Goal: Communication & Community: Answer question/provide support

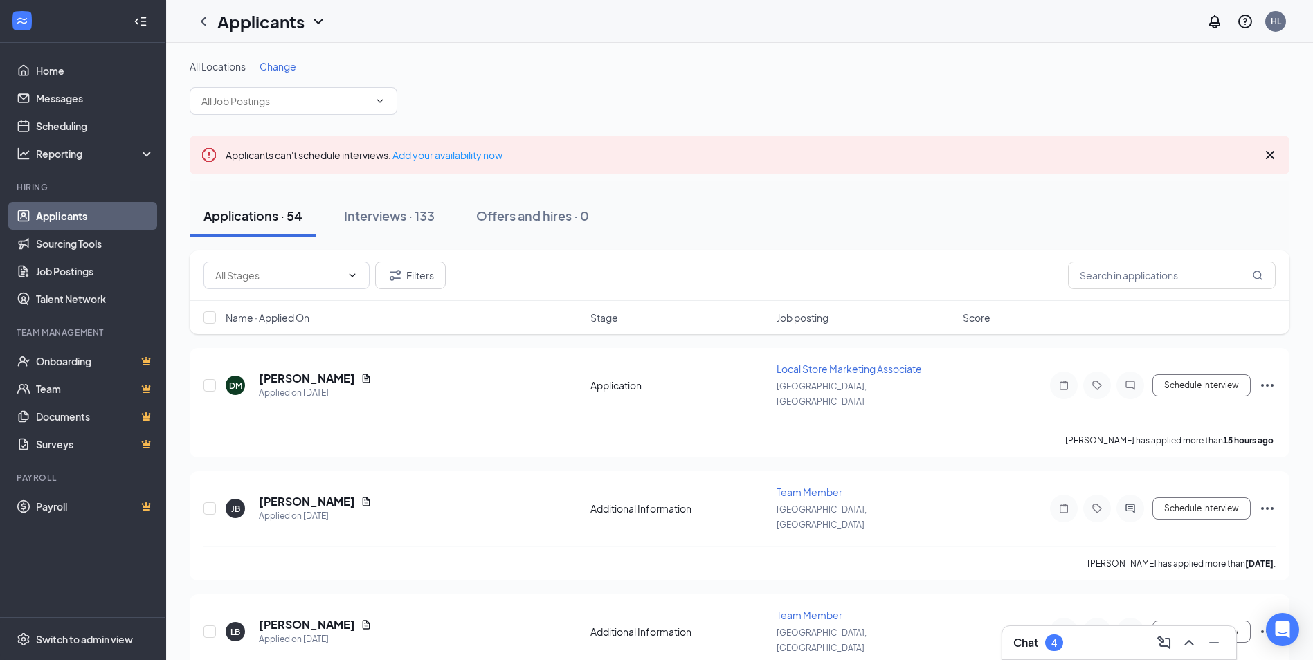
click at [1036, 642] on h3 "Chat" at bounding box center [1025, 642] width 25 height 15
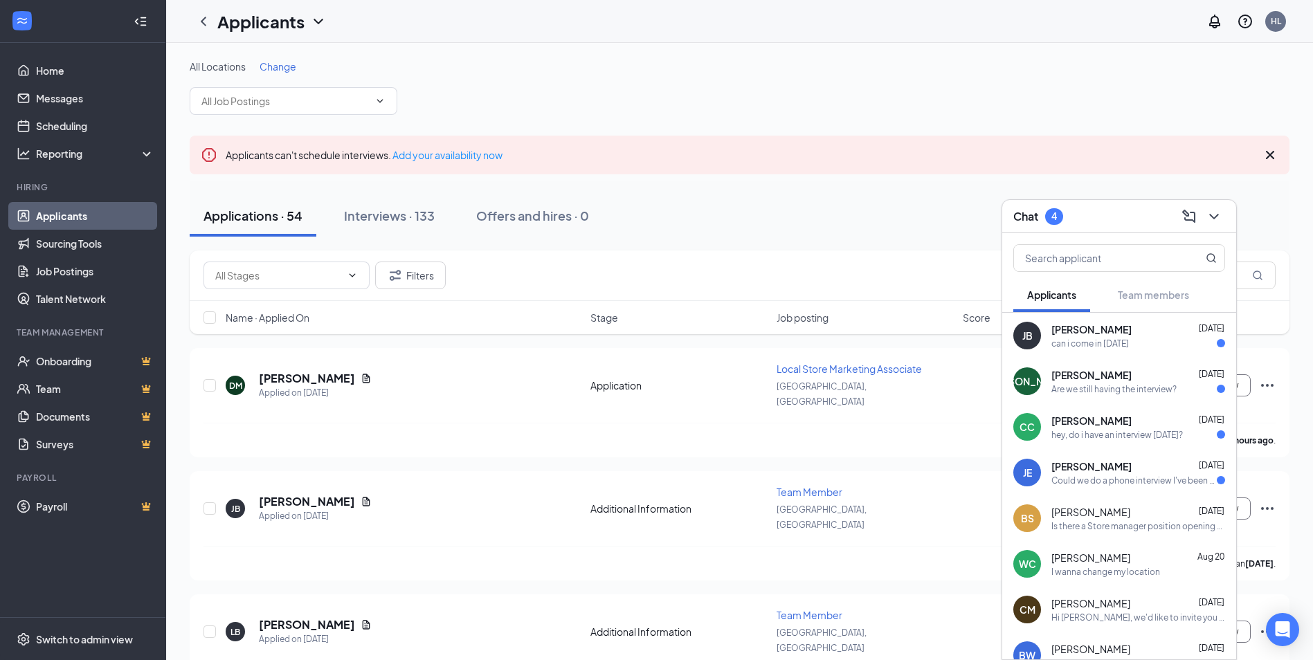
click at [1095, 335] on span "[PERSON_NAME]" at bounding box center [1091, 330] width 80 height 14
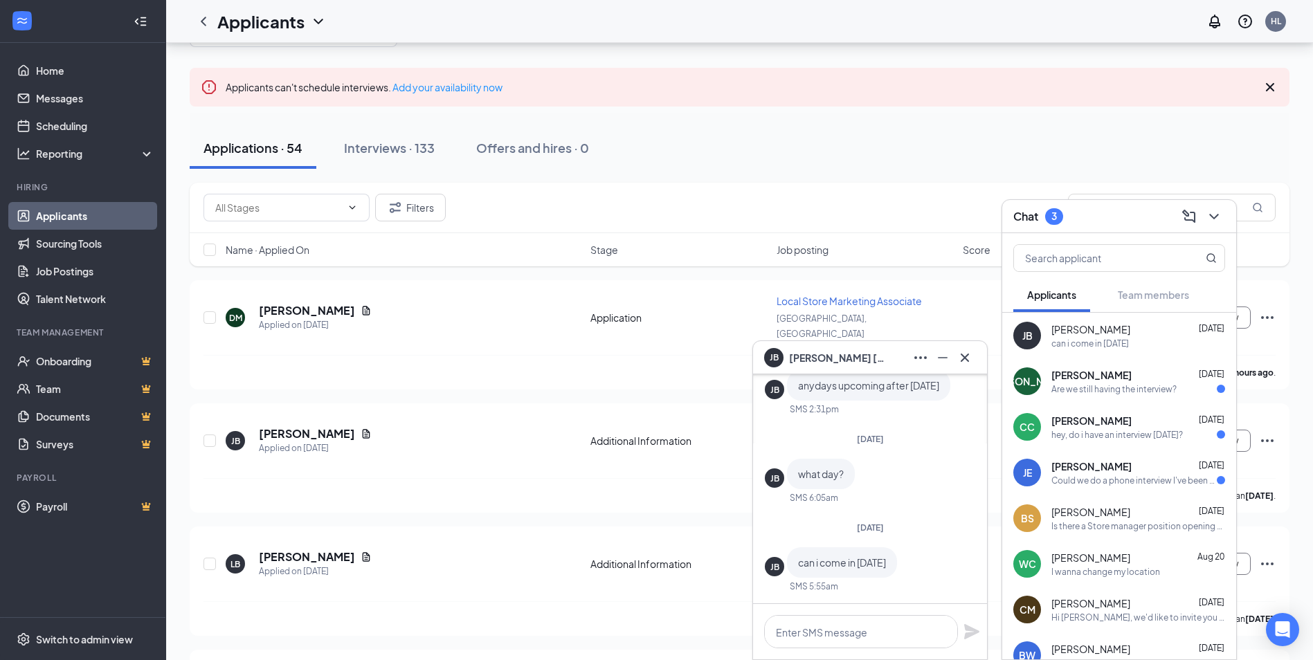
scroll to position [69, 0]
click at [824, 642] on textarea at bounding box center [861, 631] width 194 height 33
type textarea "[DATE] @3"
click at [967, 634] on icon "Plane" at bounding box center [971, 631] width 15 height 15
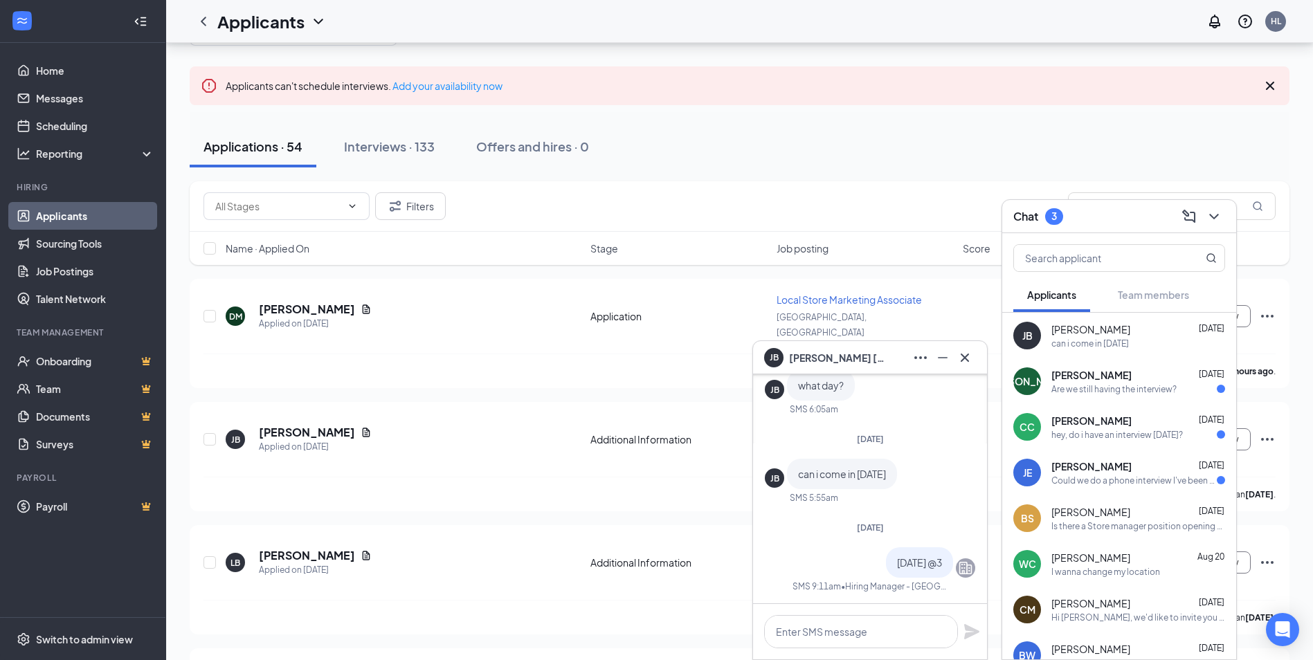
click at [1097, 390] on div "Are we still having the interview?" at bounding box center [1113, 389] width 125 height 12
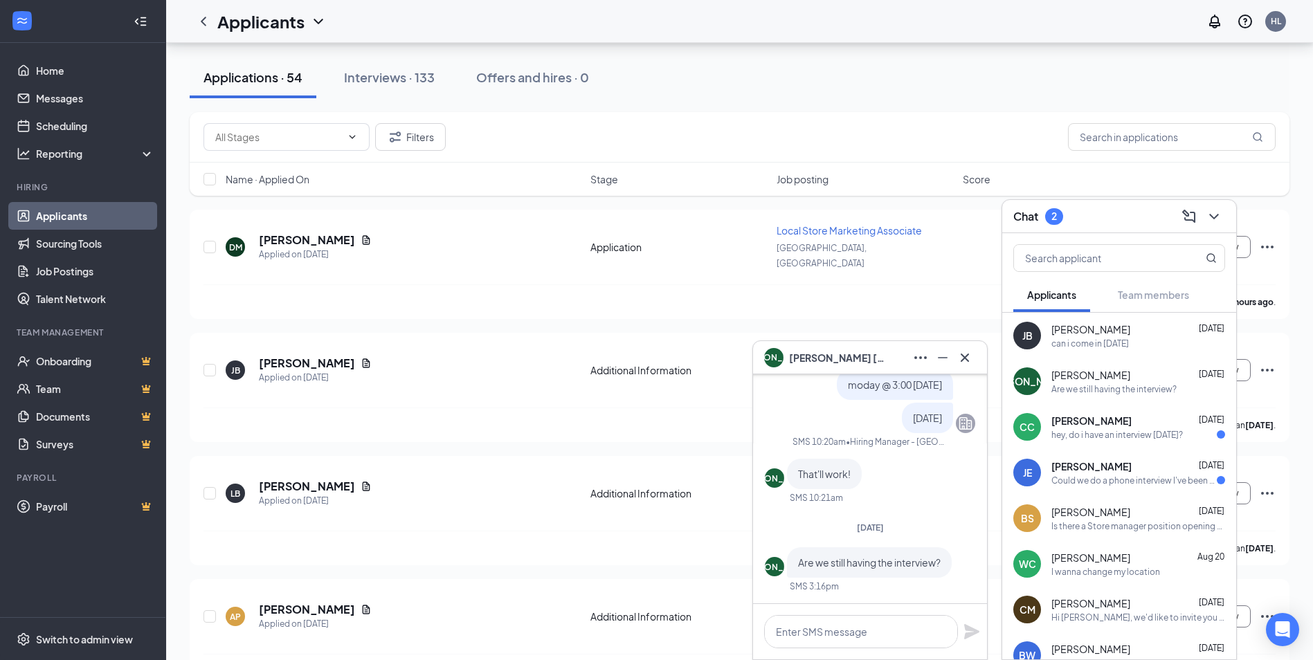
scroll to position [-69, 0]
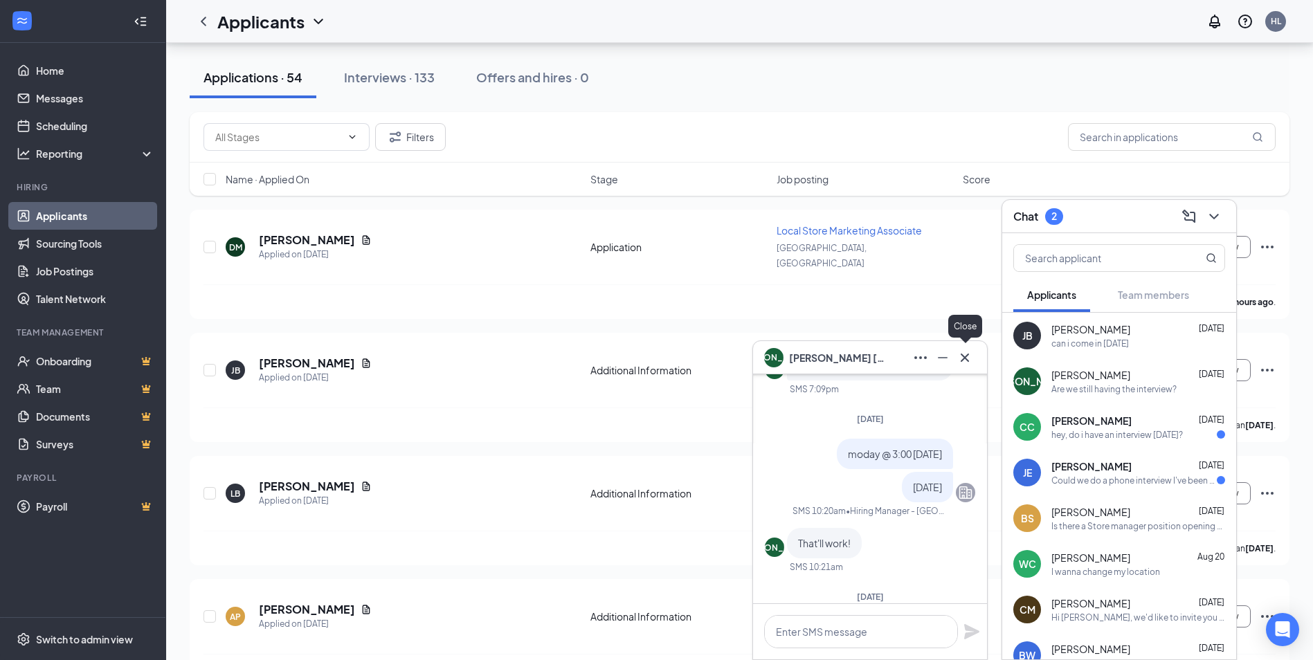
click at [971, 356] on icon "Cross" at bounding box center [965, 358] width 17 height 17
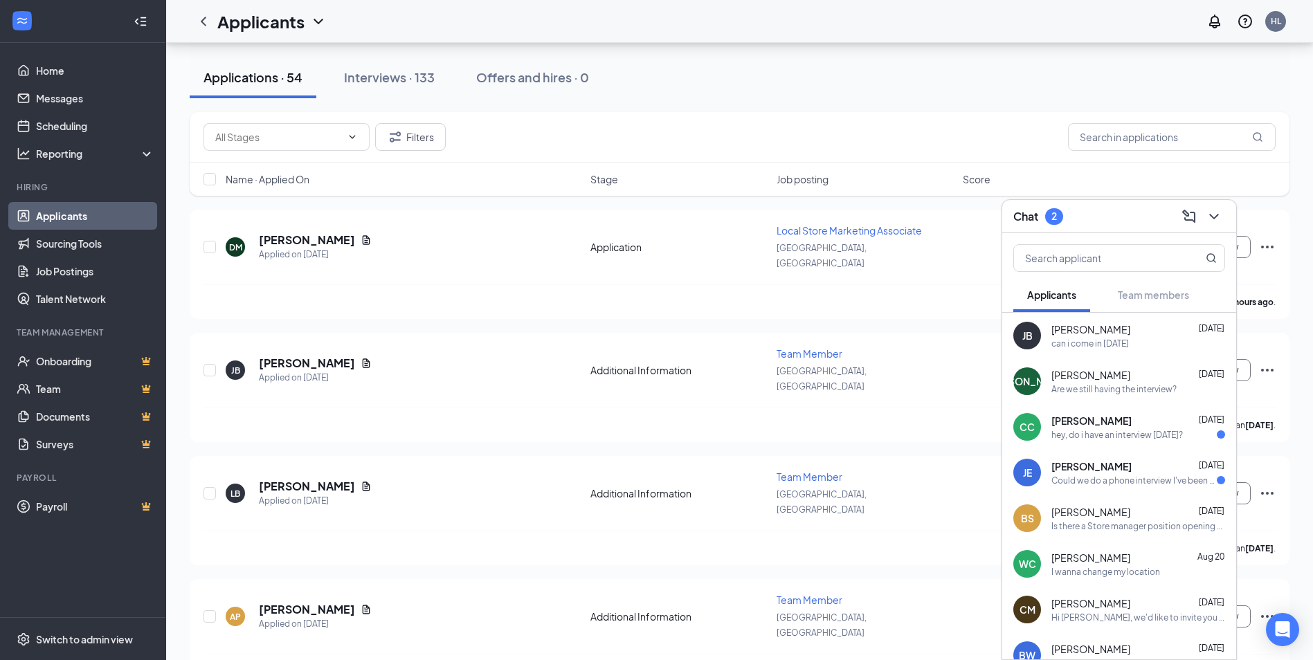
click at [1115, 428] on div "[PERSON_NAME] [DATE] hey, do i have an interview [DATE]?" at bounding box center [1138, 427] width 174 height 27
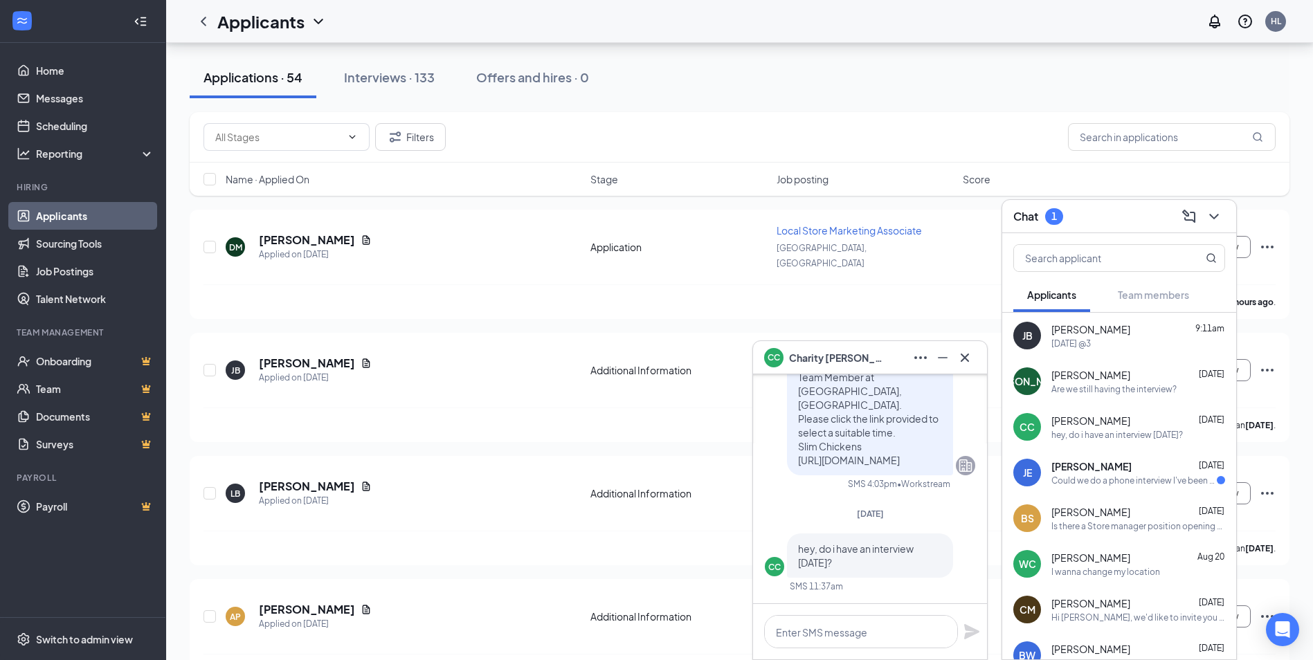
scroll to position [1, 0]
click at [827, 624] on textarea at bounding box center [861, 631] width 194 height 33
type textarea "@3 [DATE]"
click at [971, 628] on icon "Plane" at bounding box center [971, 631] width 15 height 15
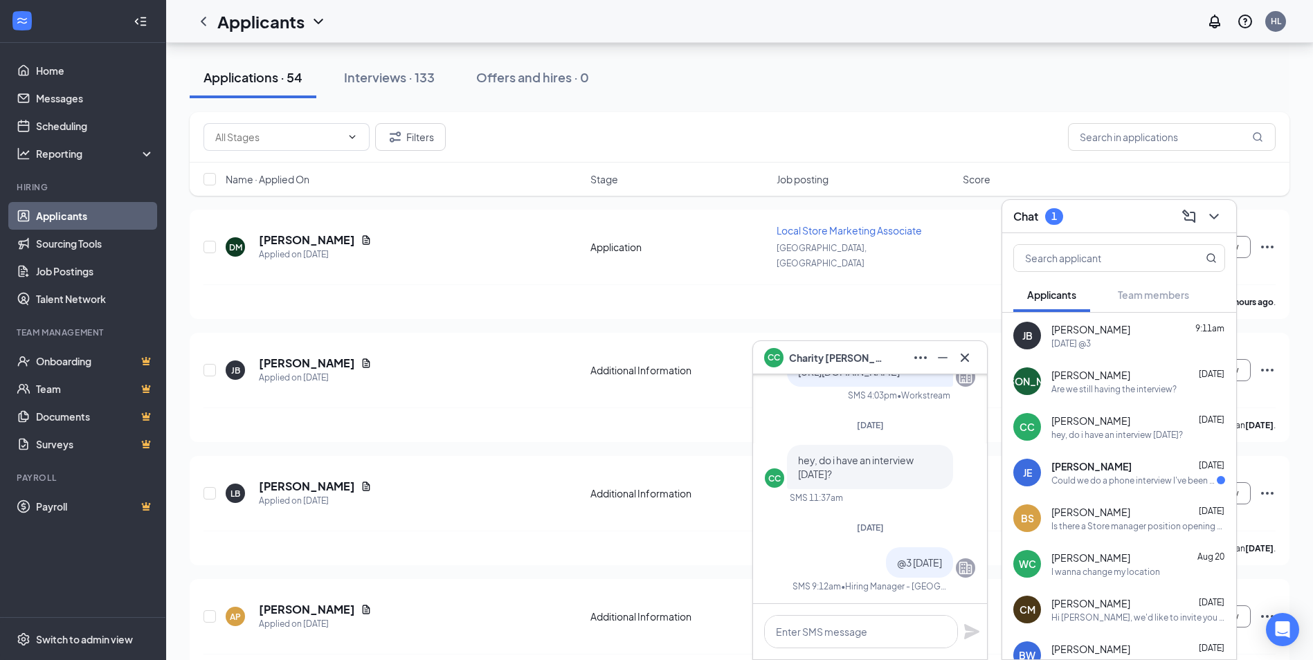
click at [1092, 485] on div "Could we do a phone interview I've been busy with work and things" at bounding box center [1133, 481] width 165 height 12
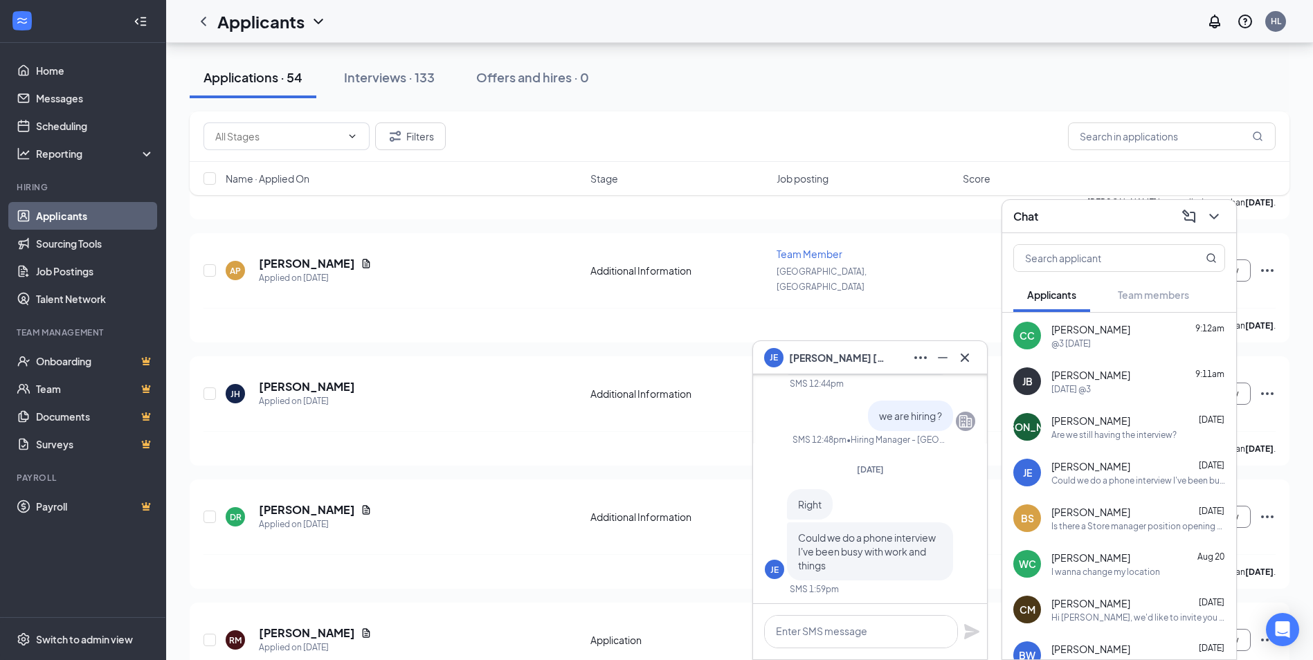
scroll to position [0, 0]
click at [844, 631] on textarea at bounding box center [861, 631] width 194 height 33
type textarea "o"
type textarea "no only in person"
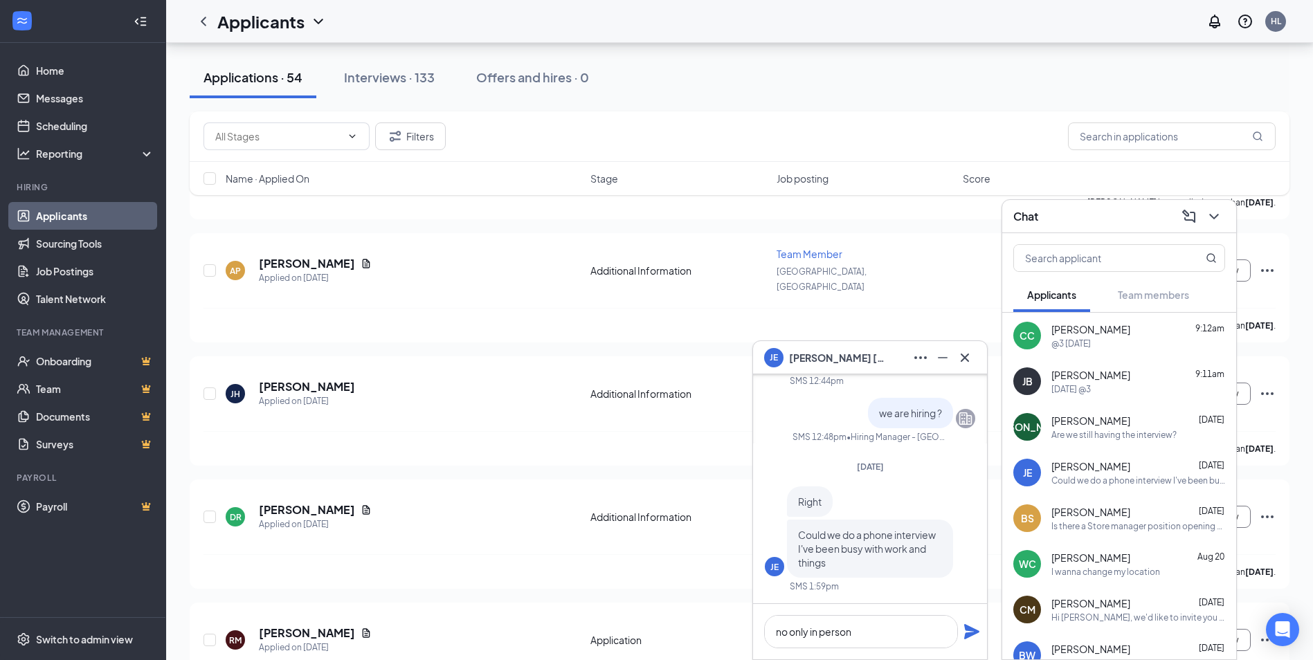
click at [968, 635] on icon "Plane" at bounding box center [971, 631] width 15 height 15
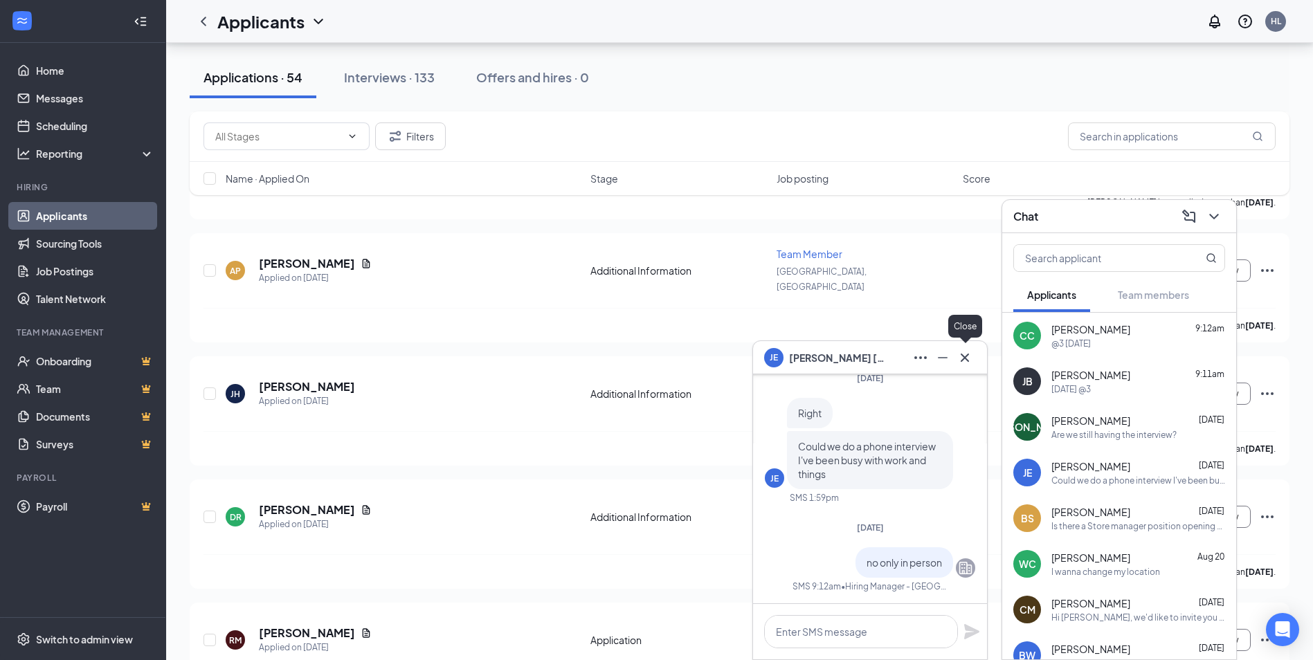
click at [966, 361] on icon "Cross" at bounding box center [965, 358] width 17 height 17
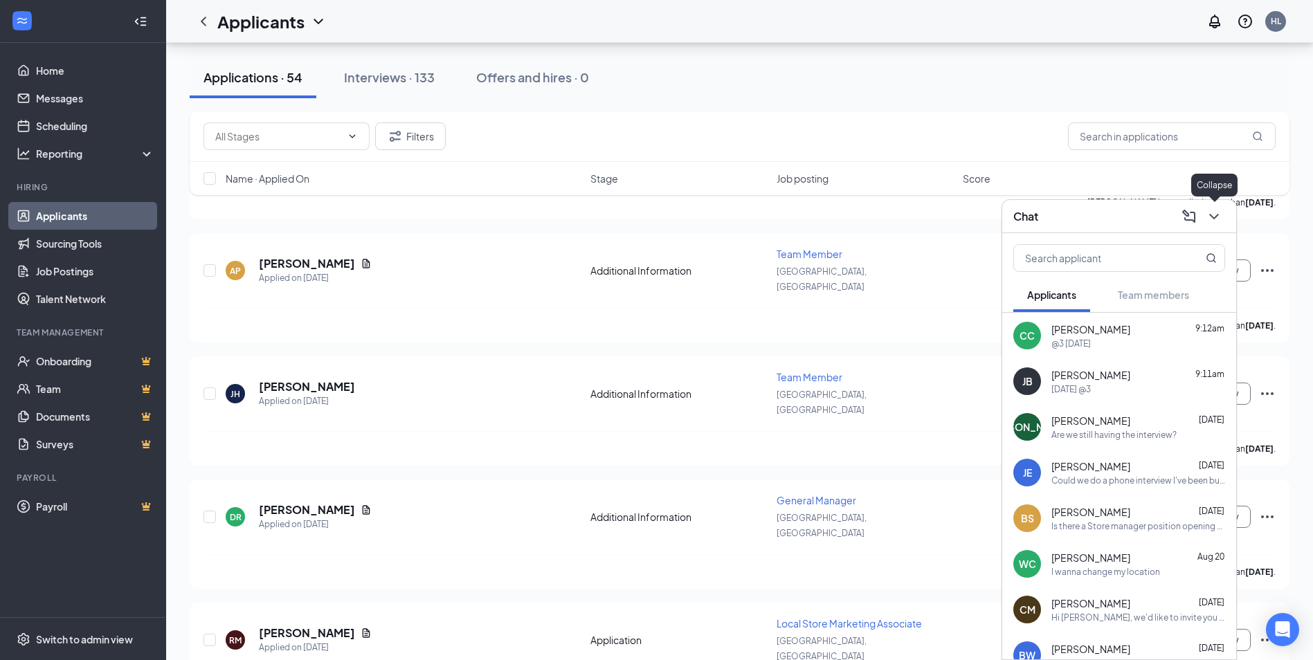
click at [1218, 217] on icon "ChevronDown" at bounding box center [1214, 216] width 17 height 17
